Goal: Task Accomplishment & Management: Manage account settings

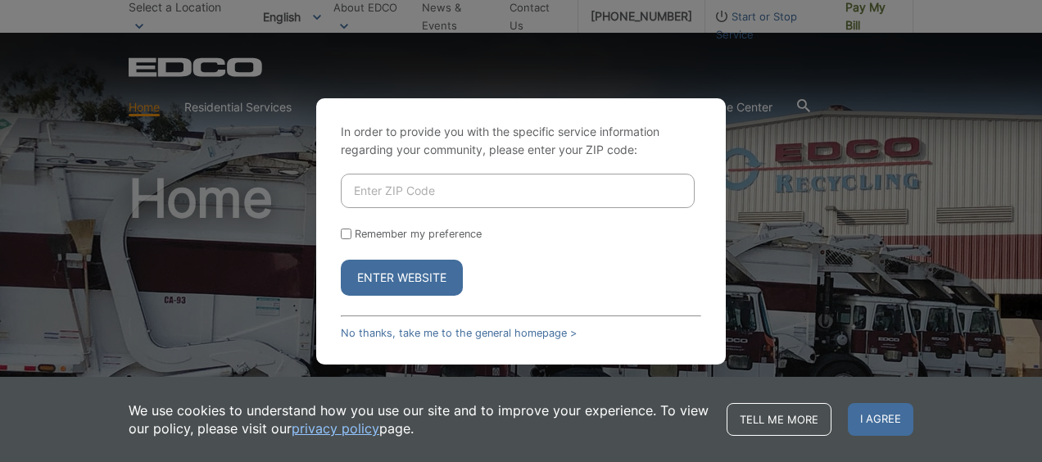
click at [440, 200] on input "Enter ZIP Code" at bounding box center [518, 191] width 354 height 34
type input "91901"
click at [341, 260] on button "Enter Website" at bounding box center [402, 278] width 122 height 36
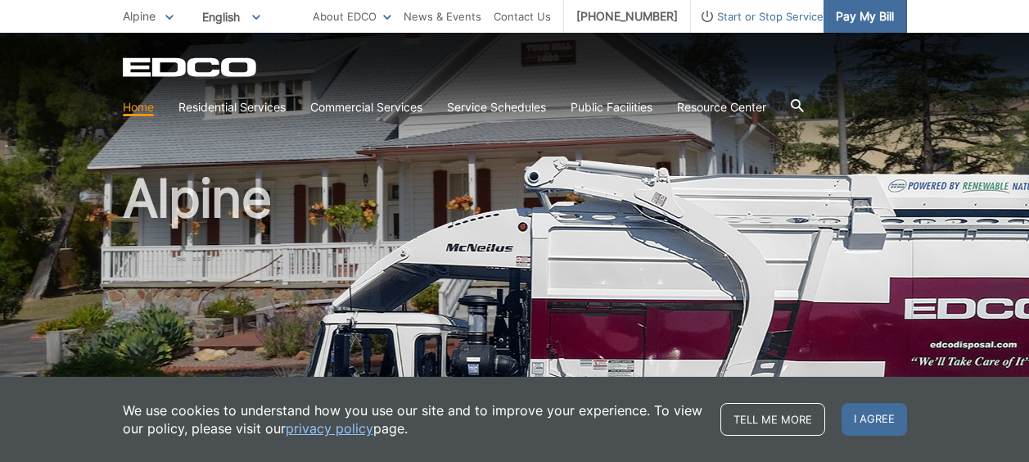
click at [859, 16] on span "Pay My Bill" at bounding box center [865, 16] width 58 height 18
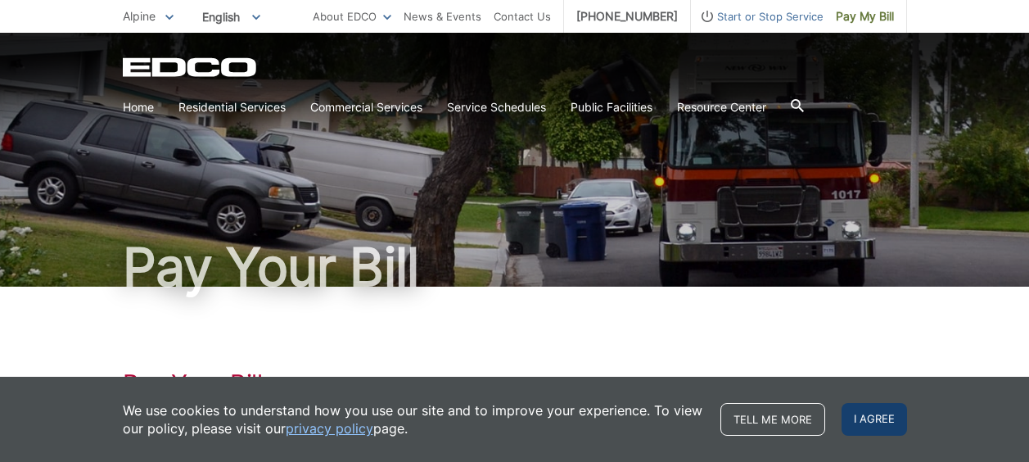
click at [870, 423] on span "I agree" at bounding box center [875, 419] width 66 height 33
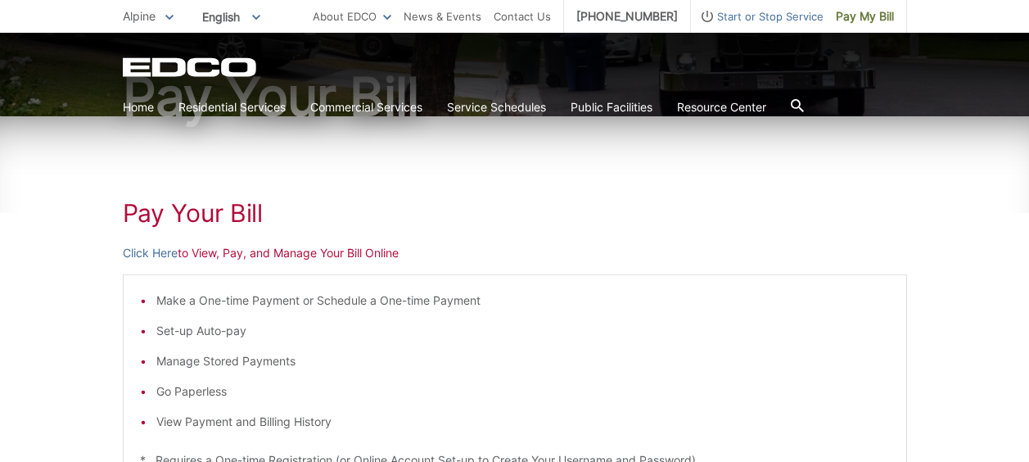
scroll to position [246, 0]
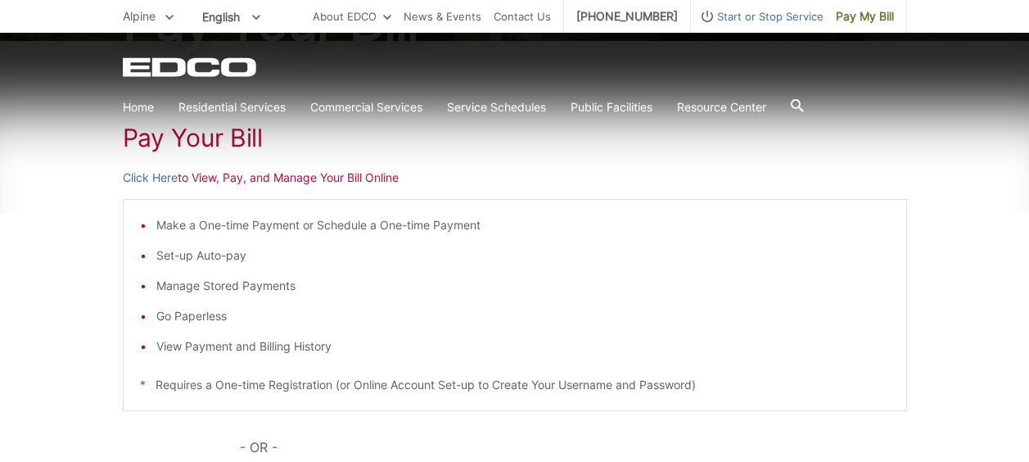
click at [255, 346] on li "View Payment and Billing History" at bounding box center [523, 346] width 734 height 18
click at [154, 174] on link "Click Here" at bounding box center [150, 178] width 55 height 18
click at [637, 287] on li "Manage Stored Payments" at bounding box center [523, 286] width 734 height 18
